Goal: Task Accomplishment & Management: Manage account settings

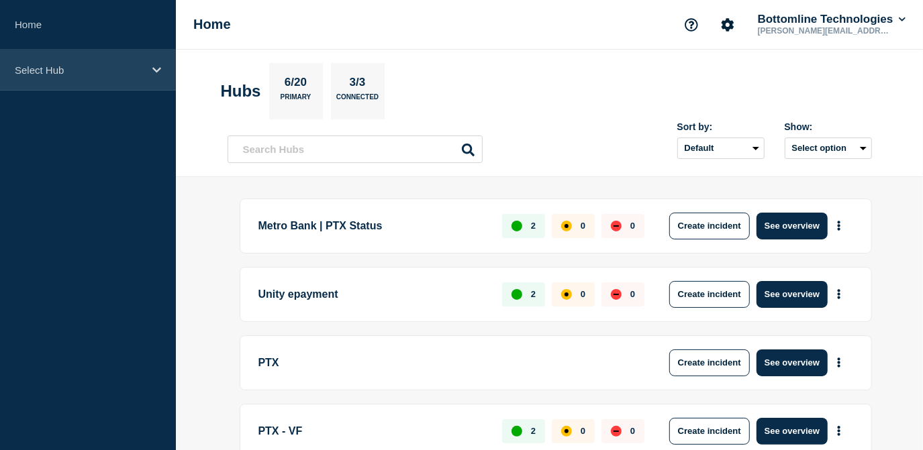
click at [123, 68] on p "Select Hub" at bounding box center [79, 69] width 129 height 11
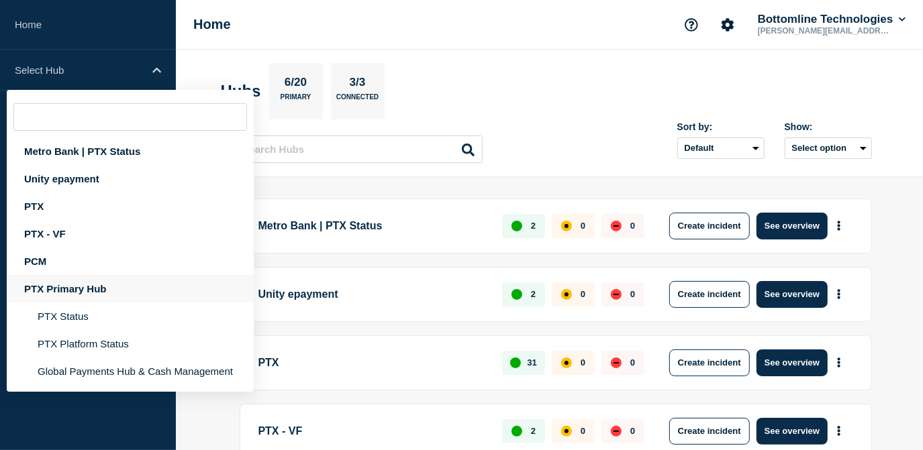
click at [68, 285] on div "PTX Primary Hub" at bounding box center [130, 289] width 247 height 28
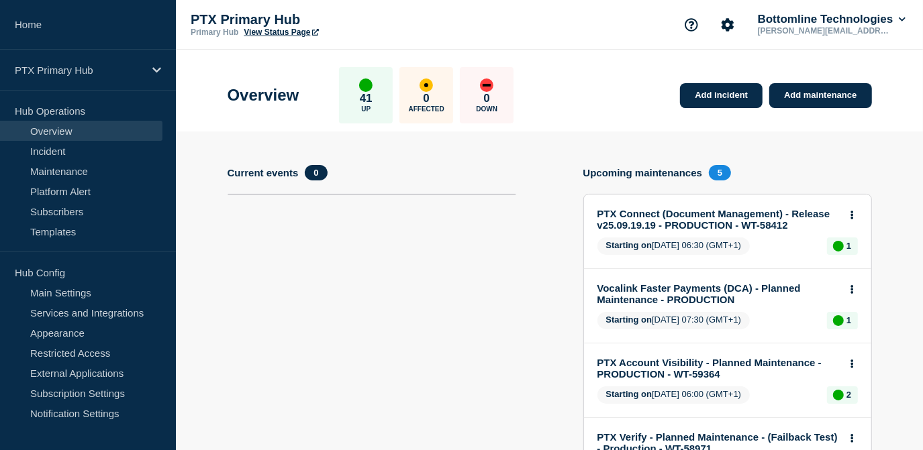
click at [848, 287] on button at bounding box center [851, 290] width 11 height 11
click at [836, 324] on link "View maintenance" at bounding box center [851, 322] width 77 height 11
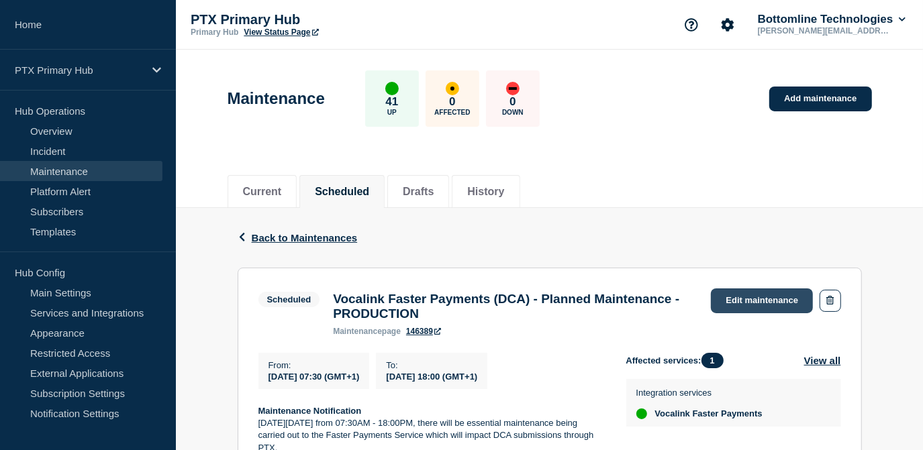
click at [757, 303] on link "Edit maintenance" at bounding box center [762, 301] width 102 height 25
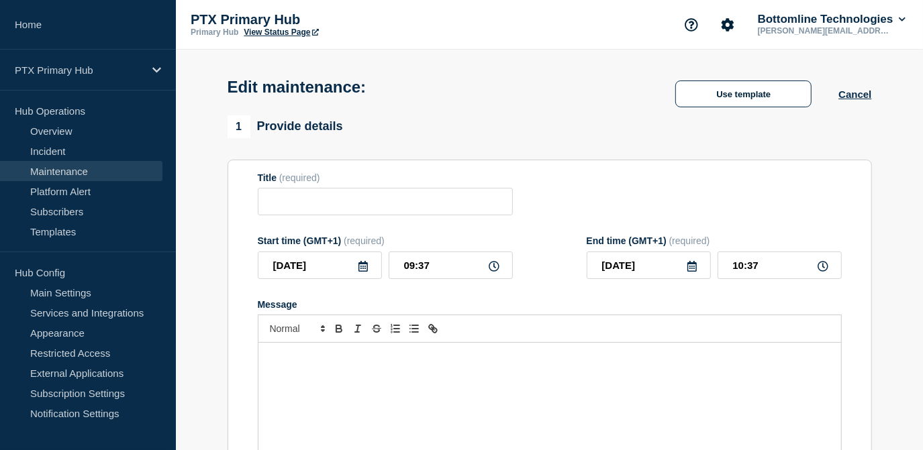
type input "Vocalink Faster Payments (DCA) - Planned Maintenance - PRODUCTION"
type input "[DATE]"
type input "07:30"
type input "[DATE]"
type input "18:00"
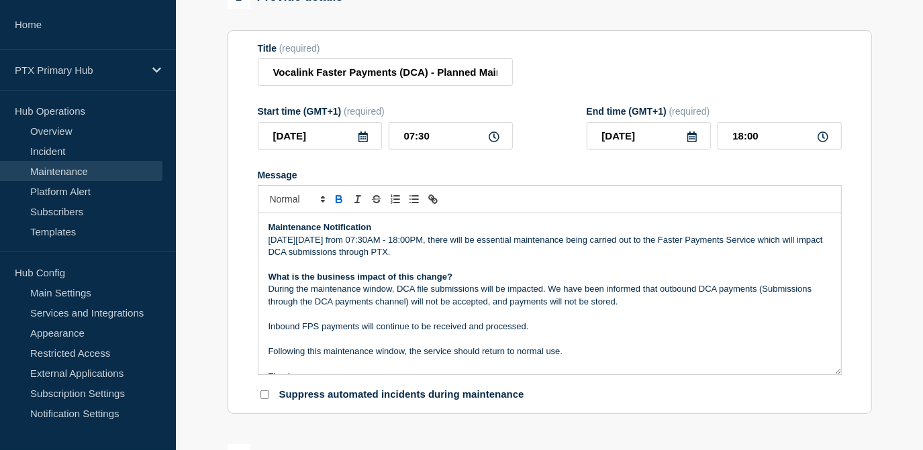
scroll to position [183, 0]
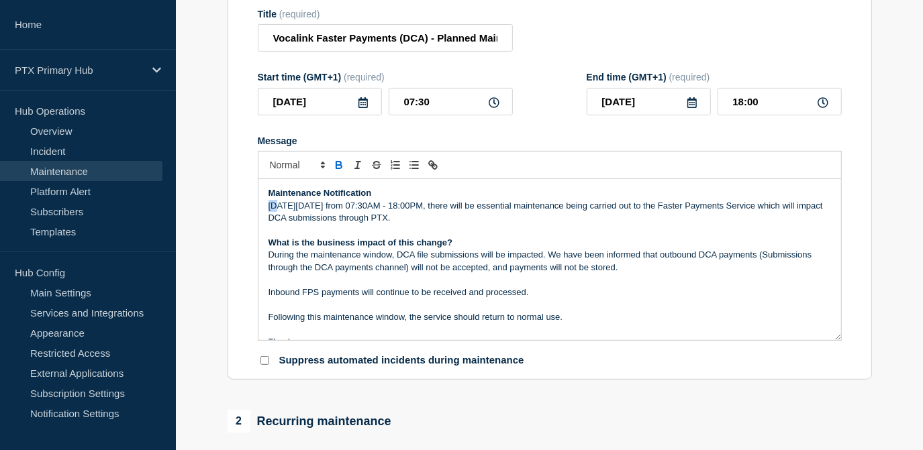
drag, startPoint x: 279, startPoint y: 210, endPoint x: 248, endPoint y: 213, distance: 31.0
click at [248, 213] on section "Title (required) Vocalink Faster Payments (DCA) - Planned Maintenance - PRODUCT…" at bounding box center [550, 188] width 644 height 385
drag, startPoint x: 450, startPoint y: 209, endPoint x: 393, endPoint y: 211, distance: 57.8
click at [393, 211] on p "Between [DATE] from 07:30AM - 18:00PM, there will be essential maintenance bein…" at bounding box center [549, 212] width 562 height 25
drag, startPoint x: 564, startPoint y: 209, endPoint x: 533, endPoint y: 209, distance: 30.9
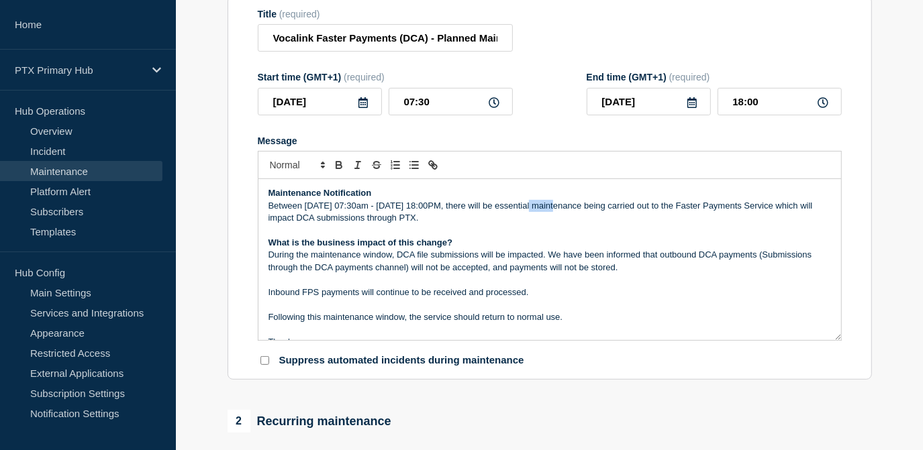
click at [533, 209] on p "Between [DATE] 07:30am - [DATE] 18:00PM, there will be essential maintenance be…" at bounding box center [549, 212] width 562 height 25
click at [402, 212] on p "Between [DATE] 07:30am - [DATE] 04:00AM, there will be essential maintenance be…" at bounding box center [549, 212] width 562 height 25
click at [691, 108] on icon at bounding box center [691, 102] width 9 height 11
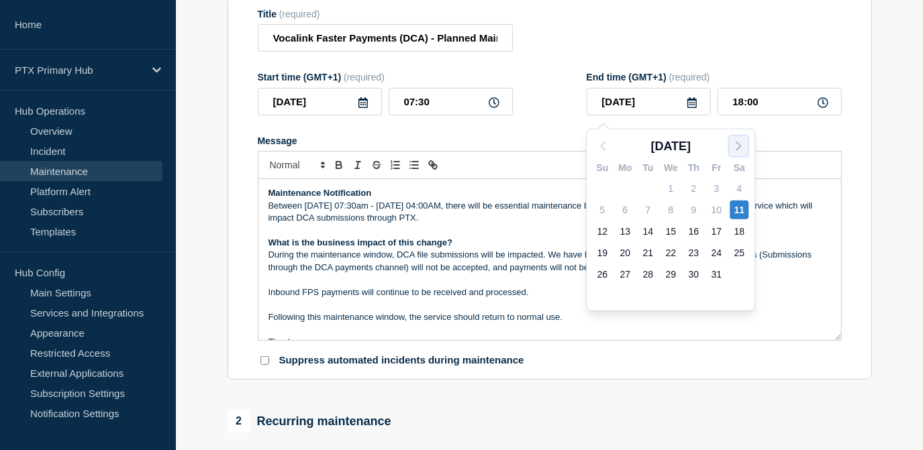
click at [730, 138] on icon "button" at bounding box center [738, 146] width 16 height 16
click at [602, 146] on icon "button" at bounding box center [603, 146] width 16 height 16
click at [601, 233] on div "12" at bounding box center [602, 231] width 19 height 19
type input "[DATE]"
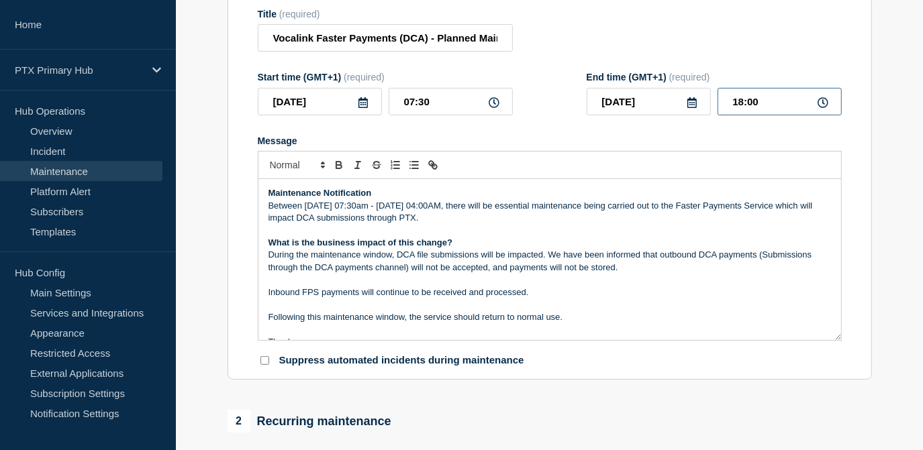
drag, startPoint x: 774, startPoint y: 111, endPoint x: 676, endPoint y: 97, distance: 99.0
click at [677, 97] on div "[DATE] 18:00" at bounding box center [714, 102] width 255 height 28
type input "04:00"
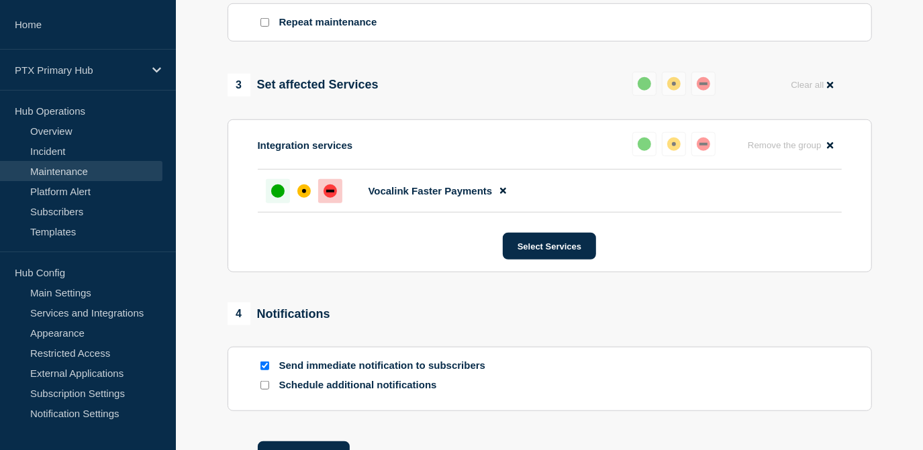
scroll to position [685, 0]
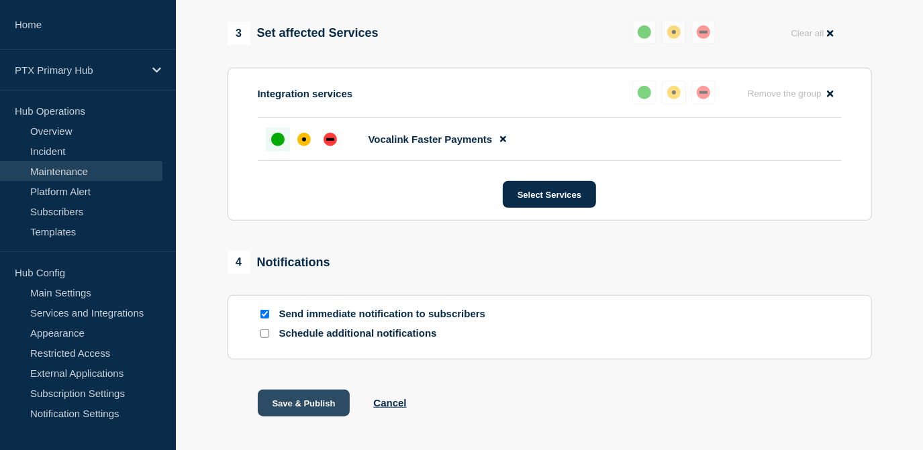
click at [313, 411] on button "Save & Publish" at bounding box center [304, 403] width 93 height 27
